Goal: Task Accomplishment & Management: Manage account settings

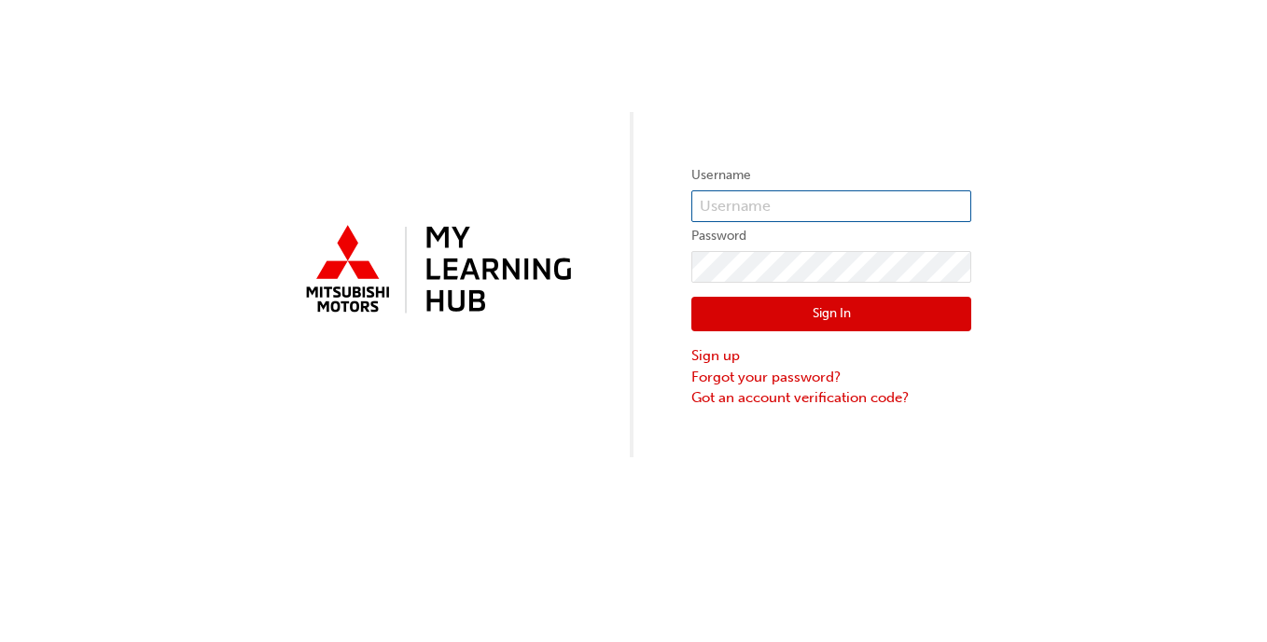
click at [799, 200] on input "text" at bounding box center [832, 206] width 280 height 32
type input "0005873572"
click at [909, 304] on button "Sign In" at bounding box center [832, 314] width 280 height 35
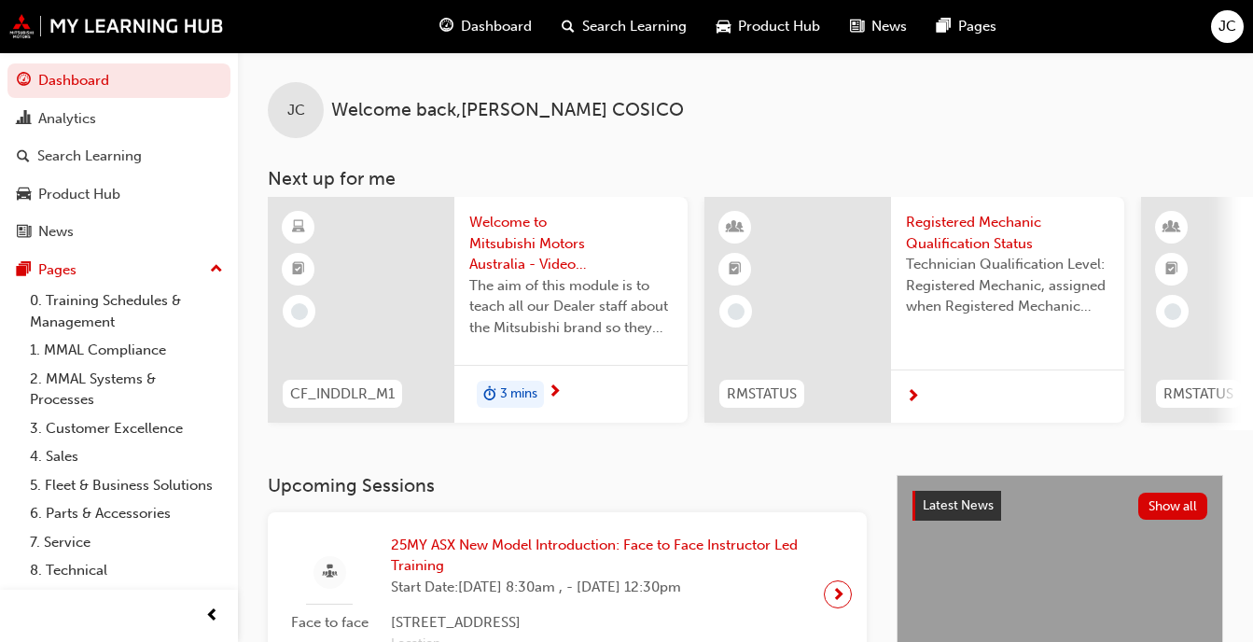
click at [1238, 30] on div "JC" at bounding box center [1227, 26] width 33 height 33
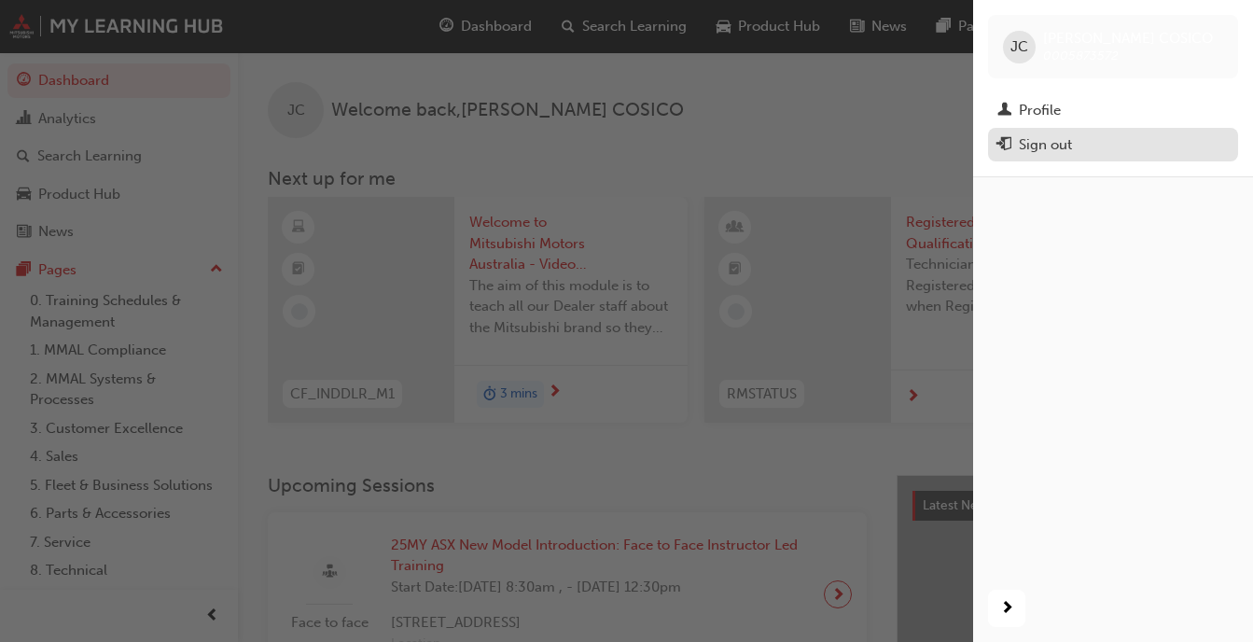
click at [1085, 144] on div "Sign out" at bounding box center [1113, 144] width 231 height 23
